Goal: Information Seeking & Learning: Learn about a topic

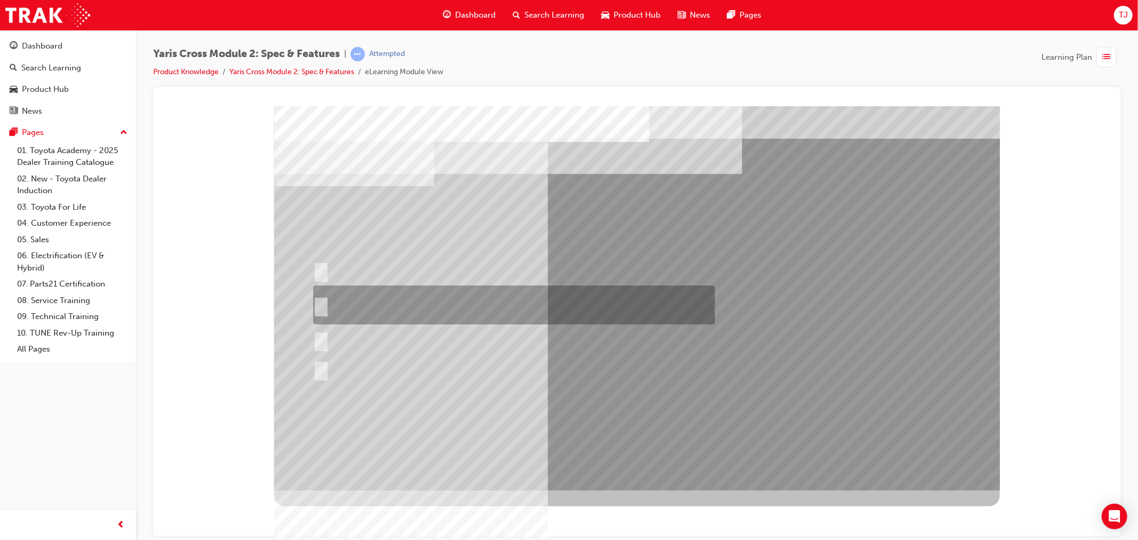
click at [485, 301] on div at bounding box center [511, 304] width 402 height 39
radio input "true"
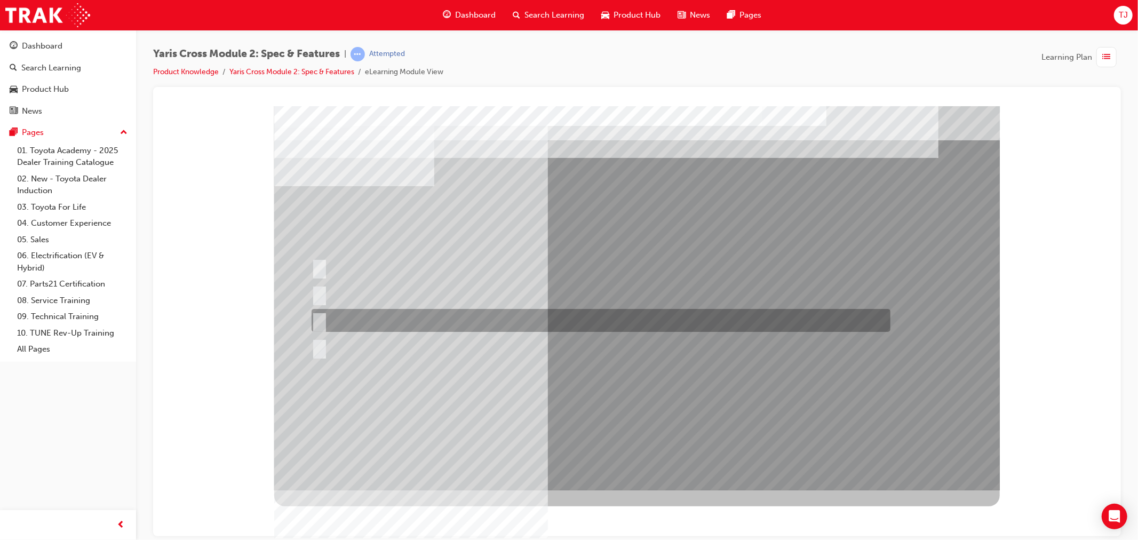
click at [396, 311] on div at bounding box center [597, 320] width 579 height 23
radio input "true"
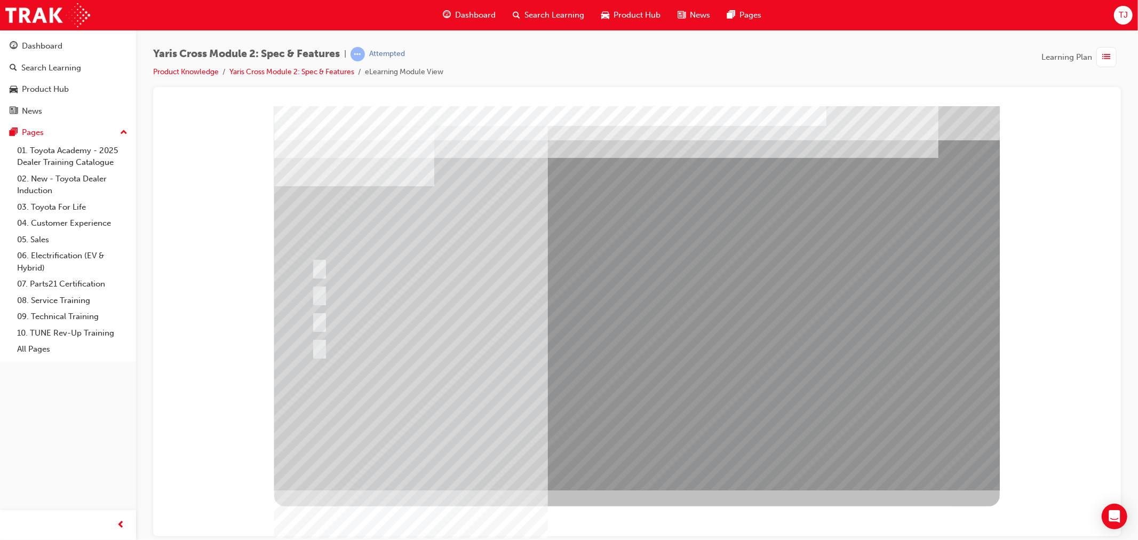
click at [352, 336] on div at bounding box center [597, 346] width 579 height 23
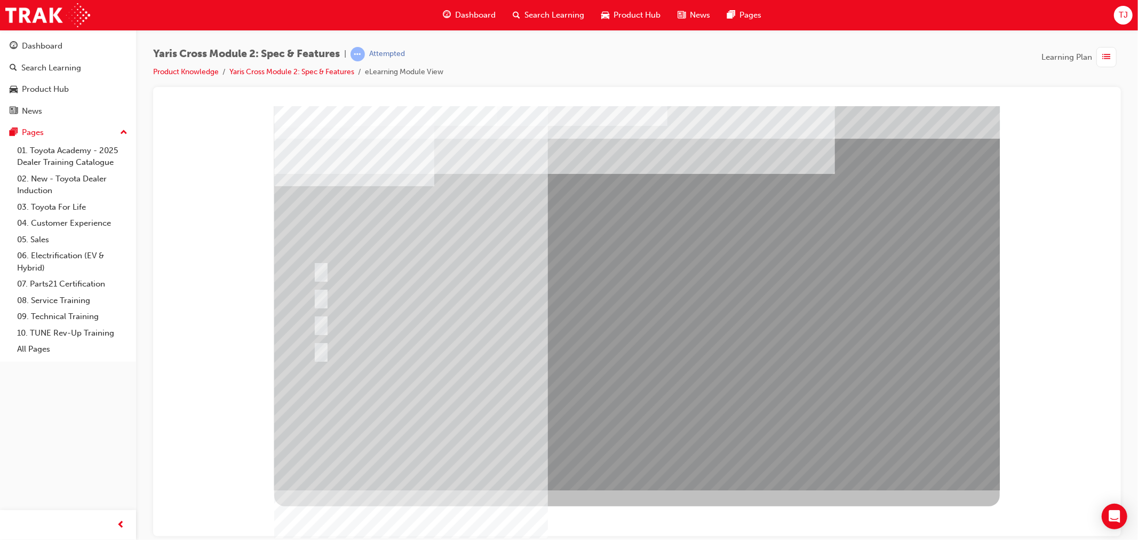
drag, startPoint x: 679, startPoint y: 226, endPoint x: 316, endPoint y: 185, distance: 365.5
drag, startPoint x: 306, startPoint y: 186, endPoint x: 540, endPoint y: 203, distance: 235.3
click at [393, 332] on div at bounding box center [388, 323] width 157 height 23
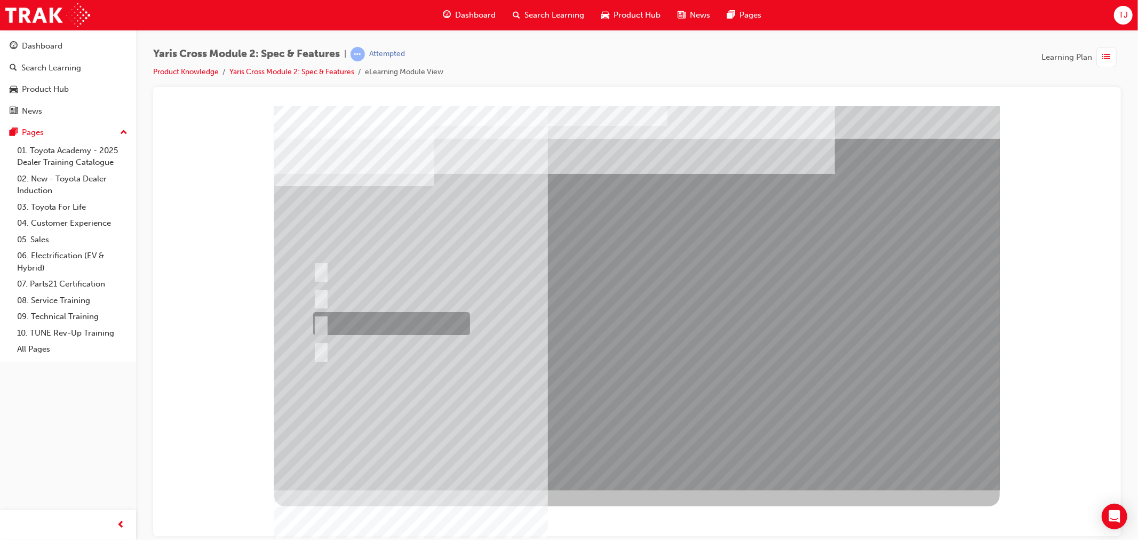
radio input "true"
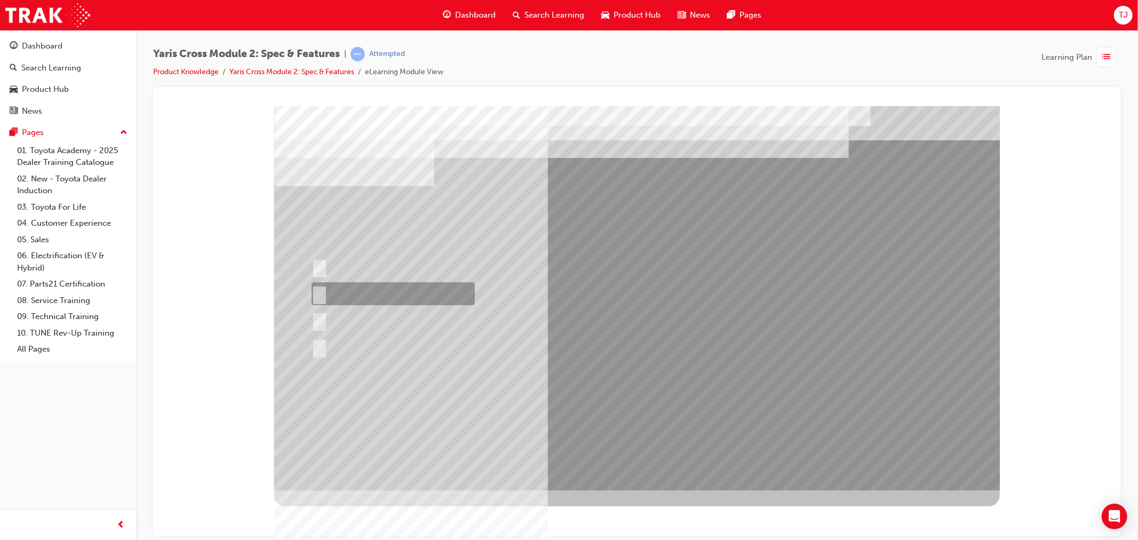
click at [401, 296] on div at bounding box center [389, 293] width 163 height 23
radio input "true"
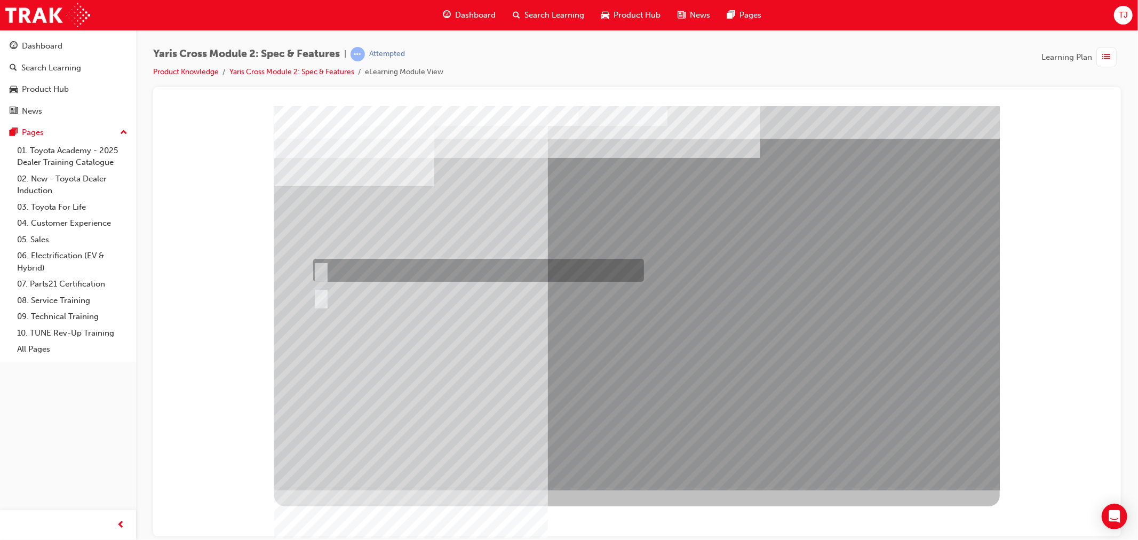
click at [356, 265] on div at bounding box center [475, 270] width 331 height 23
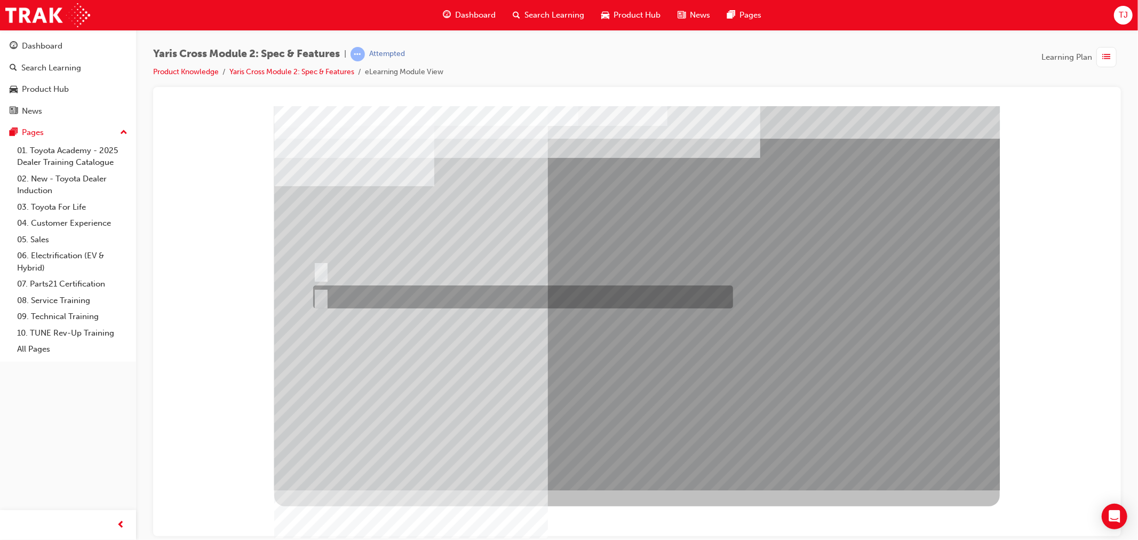
click at [357, 289] on div at bounding box center [520, 296] width 420 height 23
radio input "false"
radio input "true"
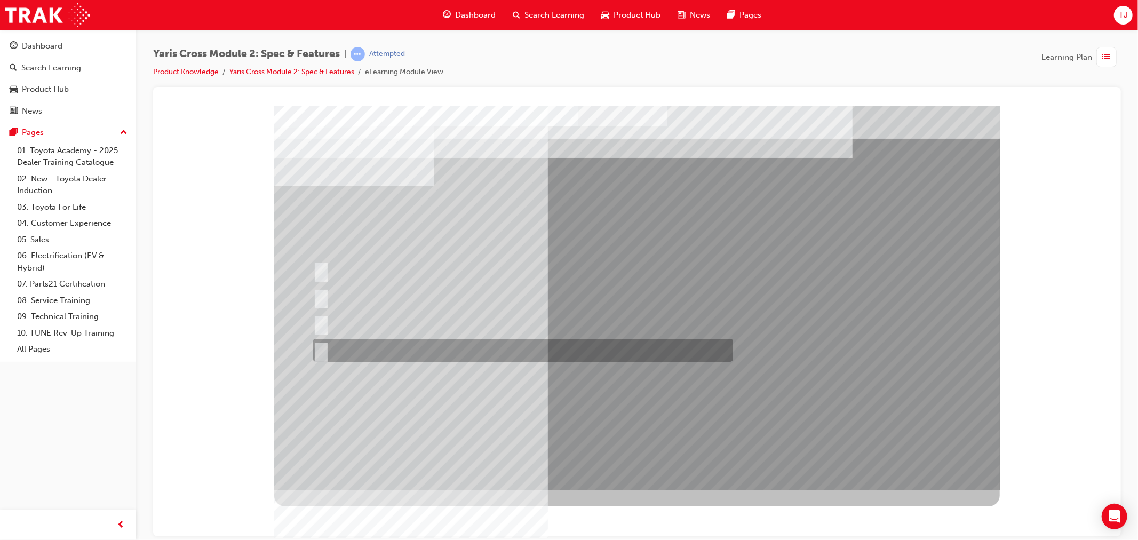
click at [387, 353] on div at bounding box center [520, 350] width 420 height 23
radio input "true"
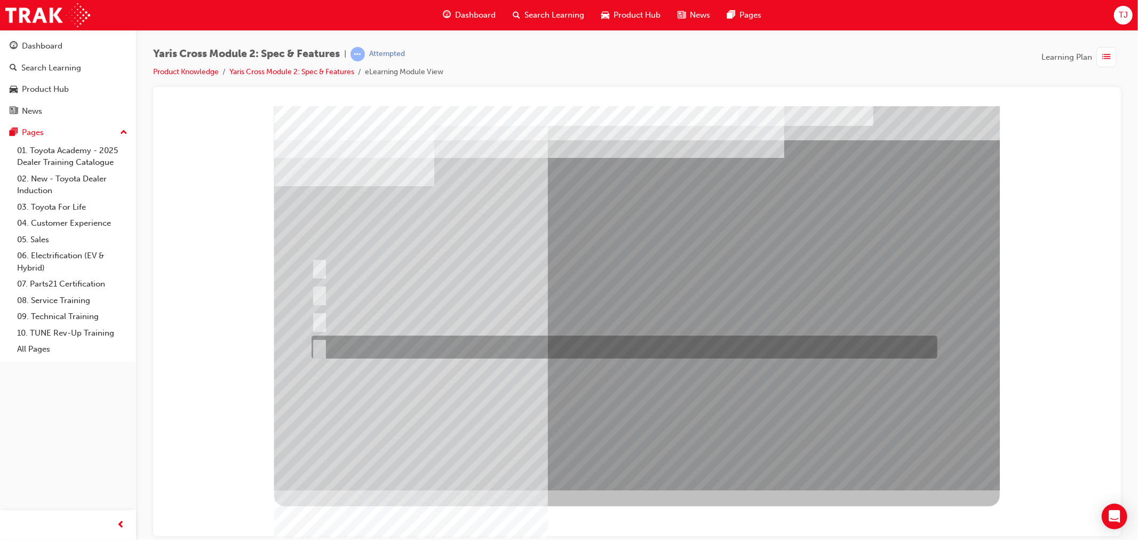
click at [348, 351] on div at bounding box center [621, 346] width 626 height 23
radio input "true"
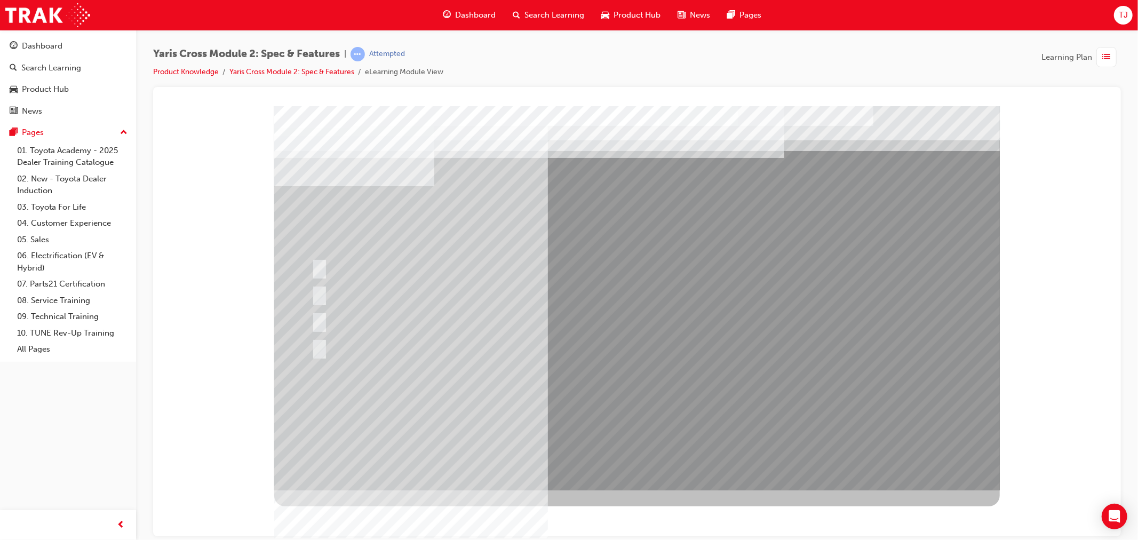
click at [627, 398] on div at bounding box center [636, 298] width 725 height 384
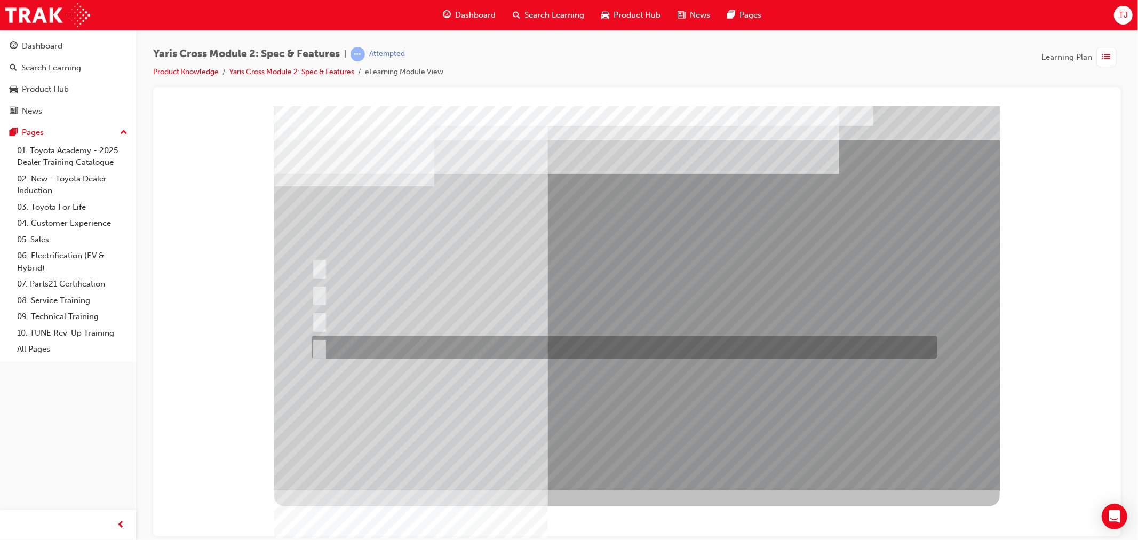
click at [369, 341] on div at bounding box center [621, 346] width 626 height 23
radio input "true"
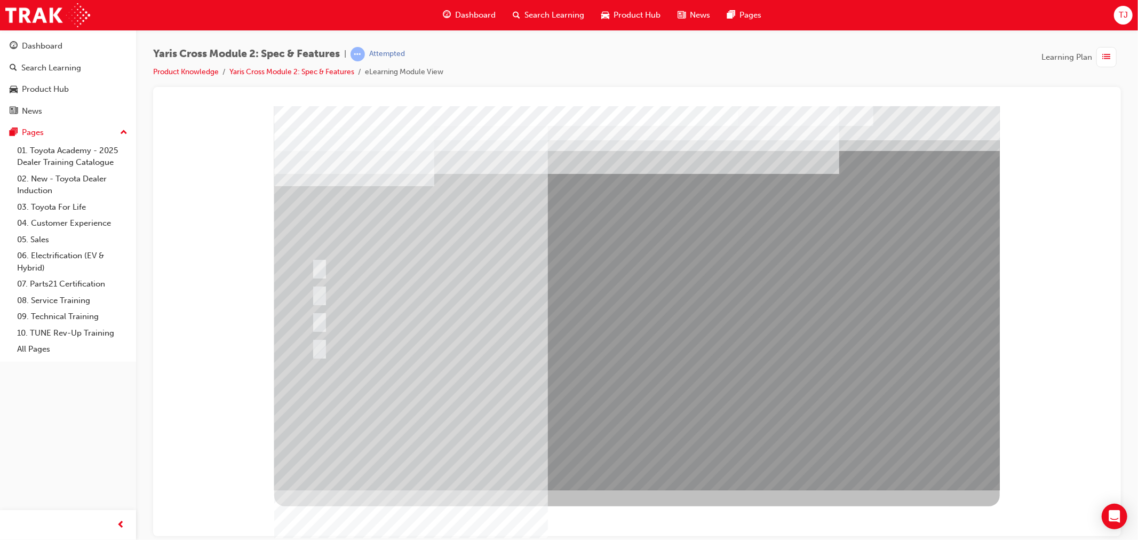
click at [548, 430] on div at bounding box center [636, 298] width 725 height 384
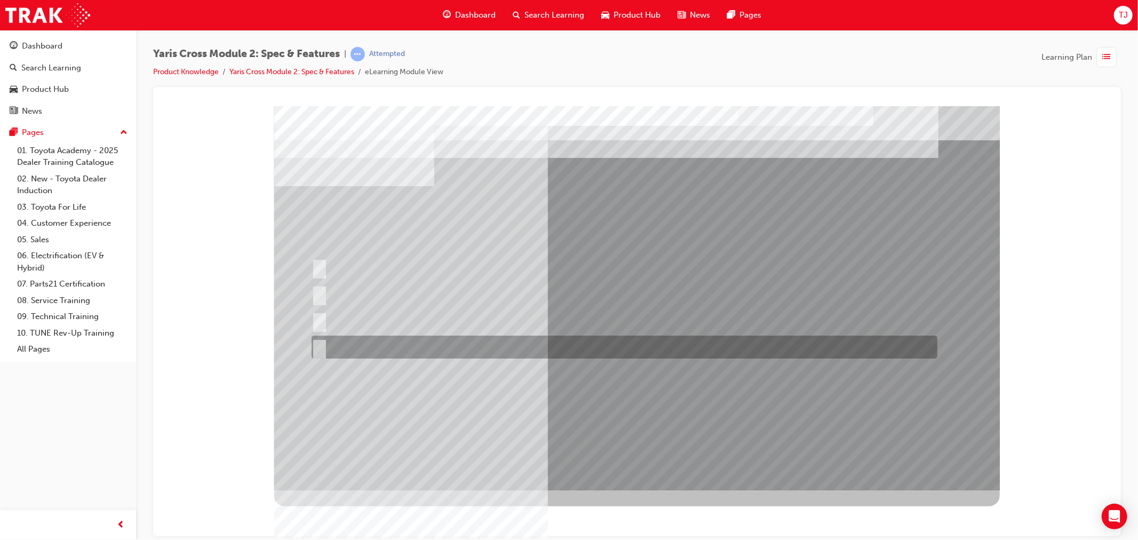
click at [325, 342] on div at bounding box center [621, 346] width 626 height 23
radio input "true"
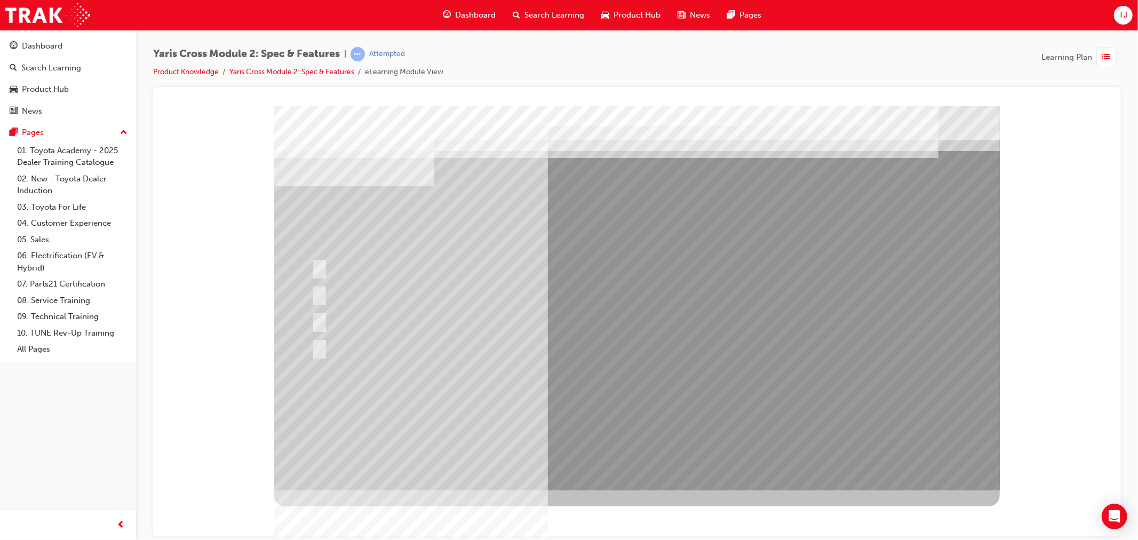
click at [610, 406] on div at bounding box center [636, 298] width 725 height 384
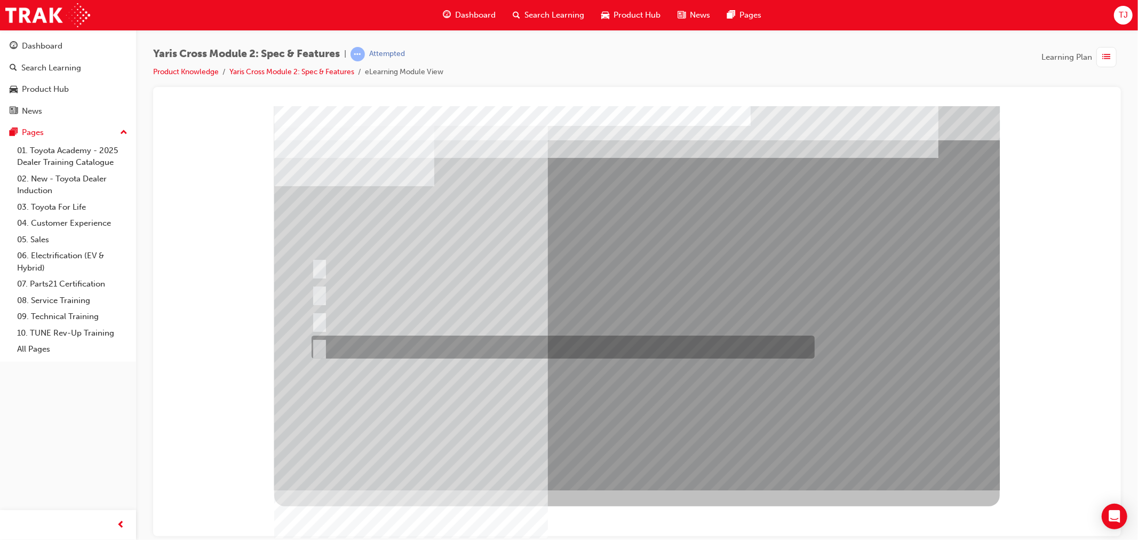
click at [374, 345] on div at bounding box center [559, 346] width 503 height 23
radio input "true"
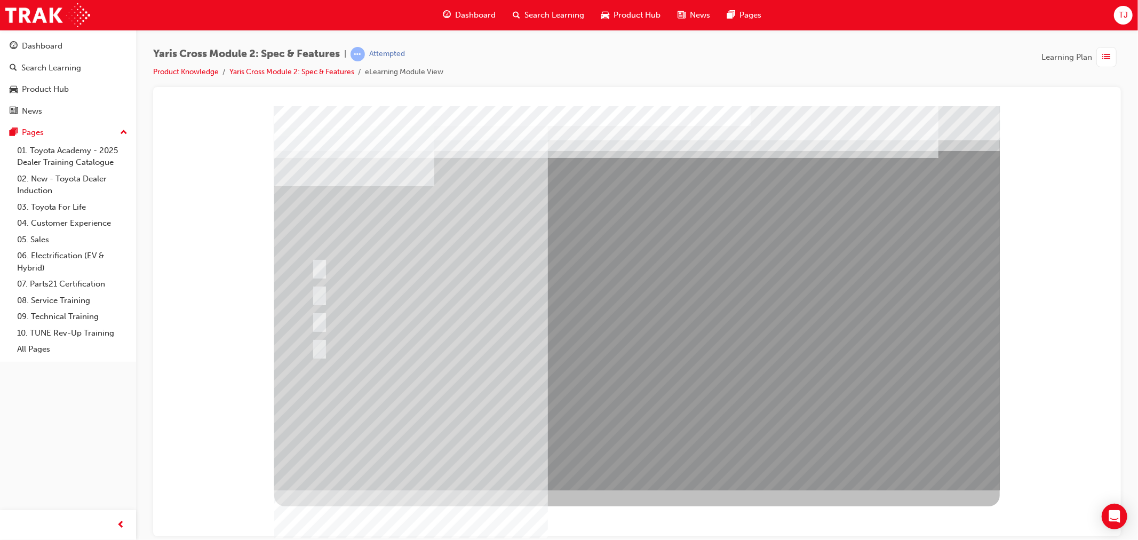
click at [621, 401] on div at bounding box center [636, 298] width 725 height 384
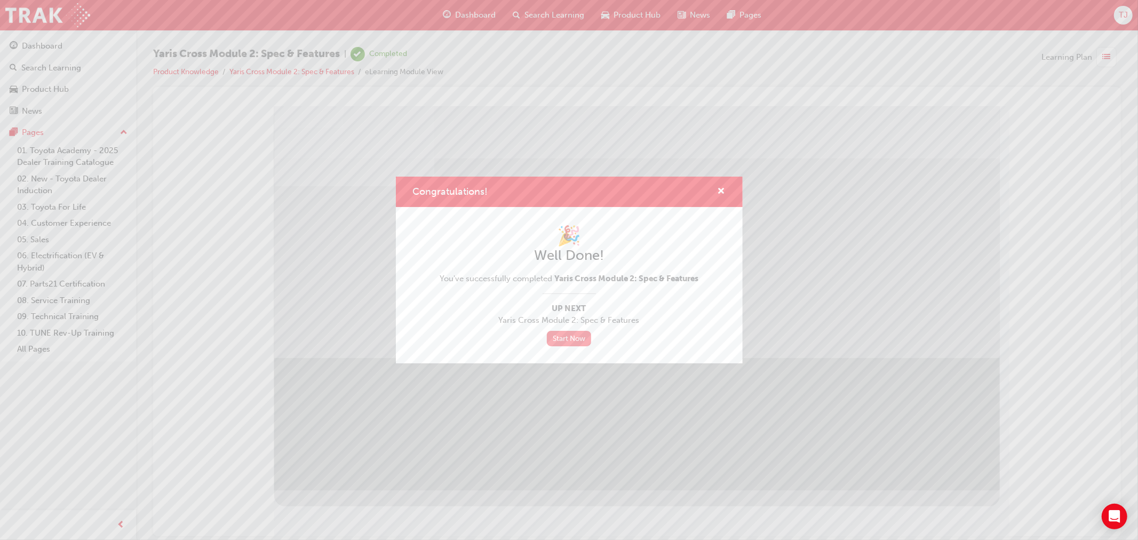
click at [588, 339] on link "Start Now" at bounding box center [569, 338] width 45 height 15
click at [726, 190] on div "Congratulations!" at bounding box center [569, 192] width 347 height 30
click at [724, 190] on span "cross-icon" at bounding box center [721, 192] width 8 height 10
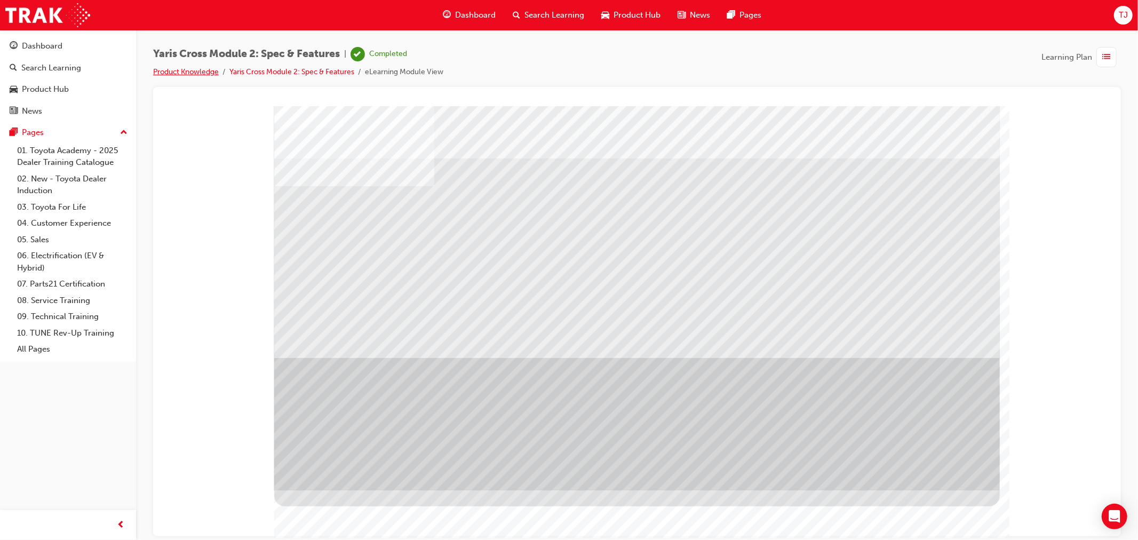
click at [206, 73] on link "Product Knowledge" at bounding box center [186, 71] width 66 height 9
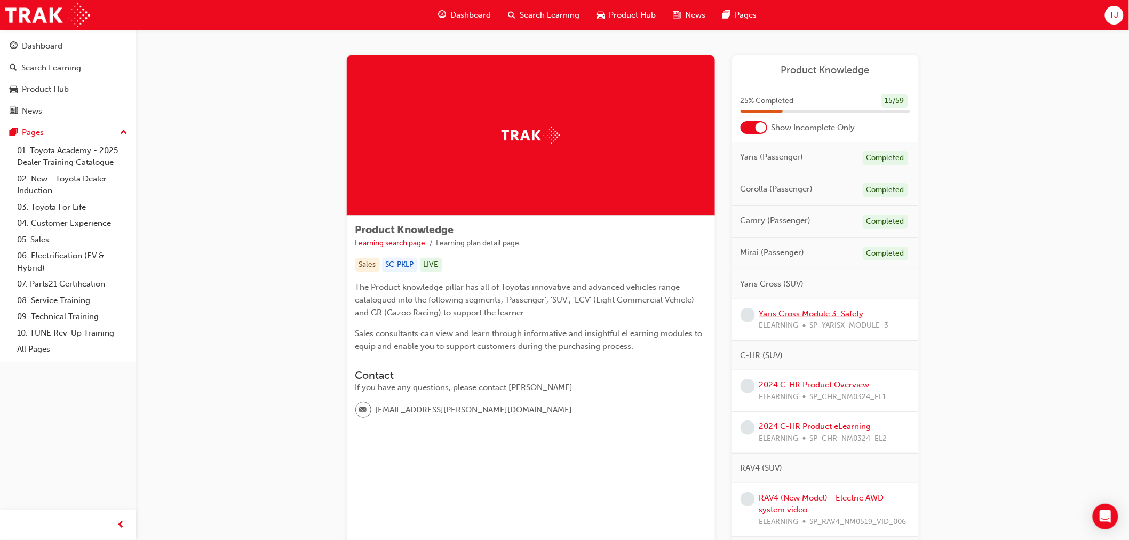
click at [824, 313] on link "Yaris Cross Module 3: Safety" at bounding box center [811, 314] width 105 height 10
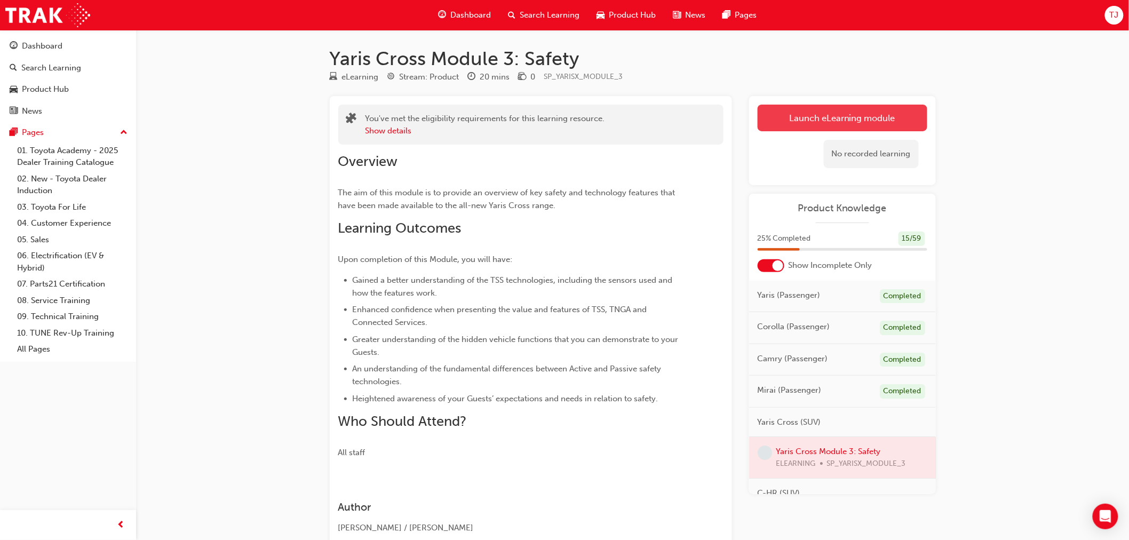
click at [806, 123] on link "Launch eLearning module" at bounding box center [842, 118] width 170 height 27
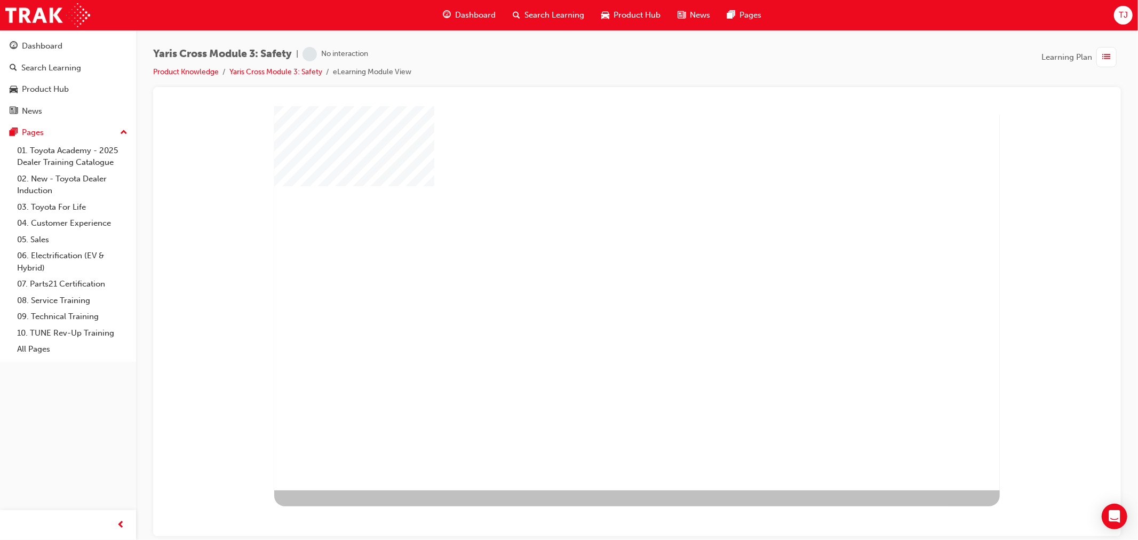
click at [605, 267] on div "play" at bounding box center [605, 267] width 0 height 0
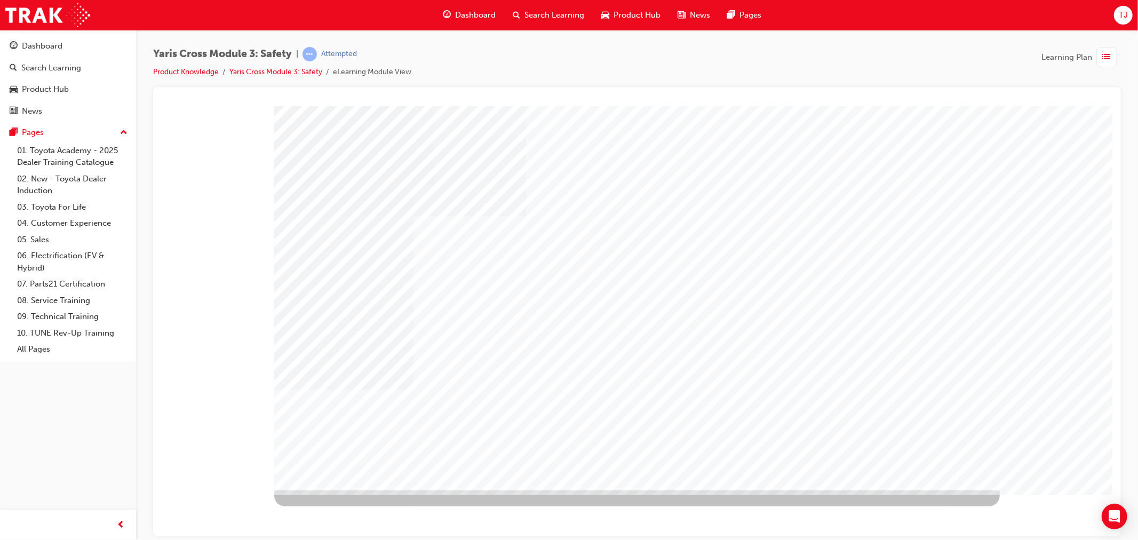
click at [944, 460] on div at bounding box center [636, 298] width 725 height 384
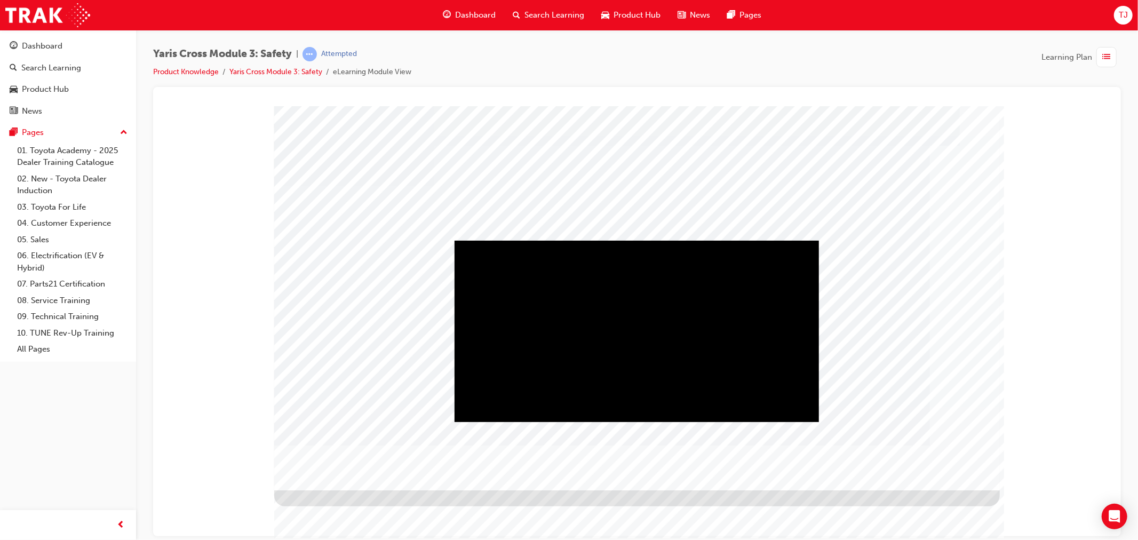
click at [632, 240] on div "Play" at bounding box center [636, 240] width 364 height 0
click at [498, 84] on div "Yaris Cross Module 3: Safety | Attempted Product Knowledge Yaris Cross Module 3…" at bounding box center [637, 67] width 968 height 40
